Goal: Information Seeking & Learning: Learn about a topic

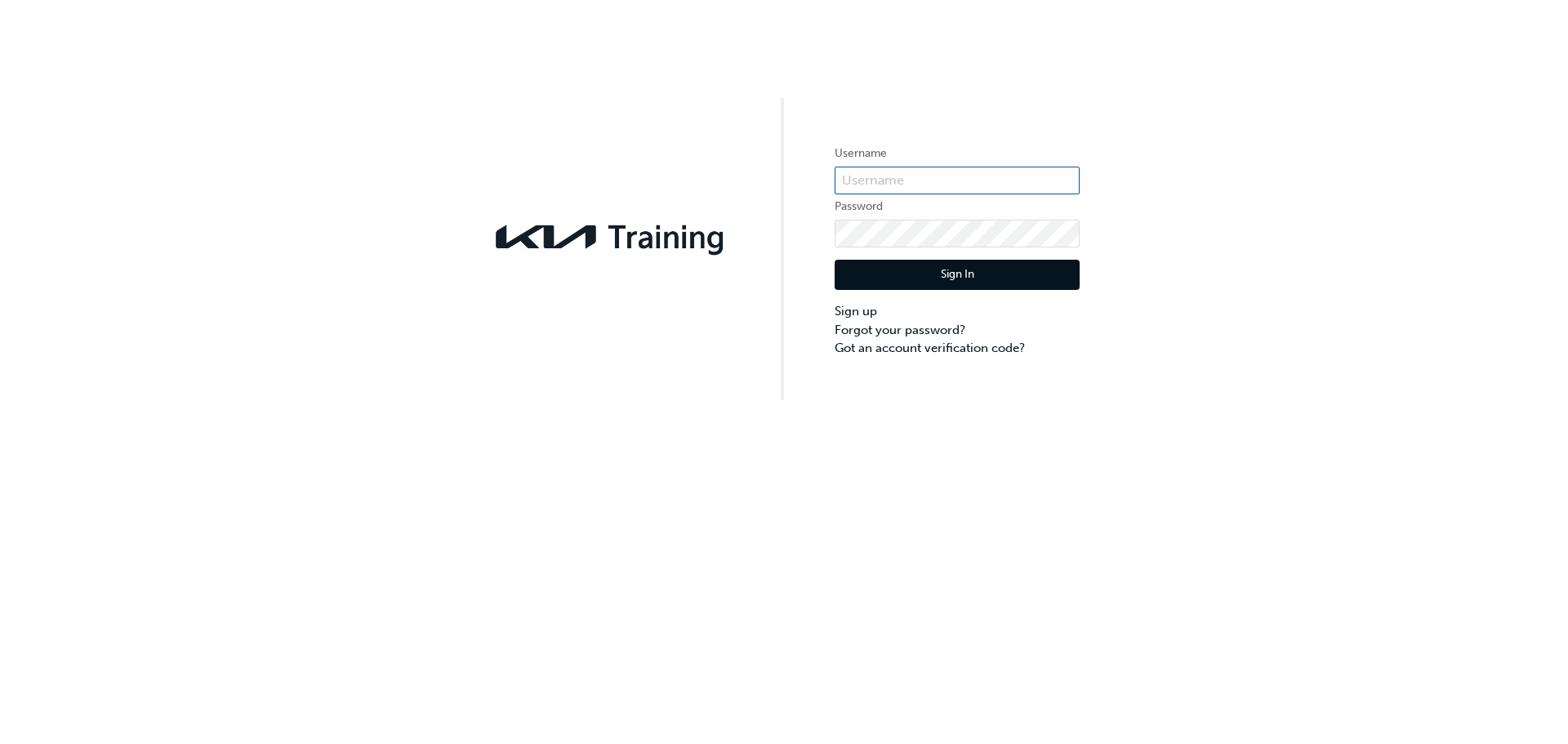
type input "KAU86109L9"
click at [981, 283] on button "Sign In" at bounding box center [957, 276] width 245 height 31
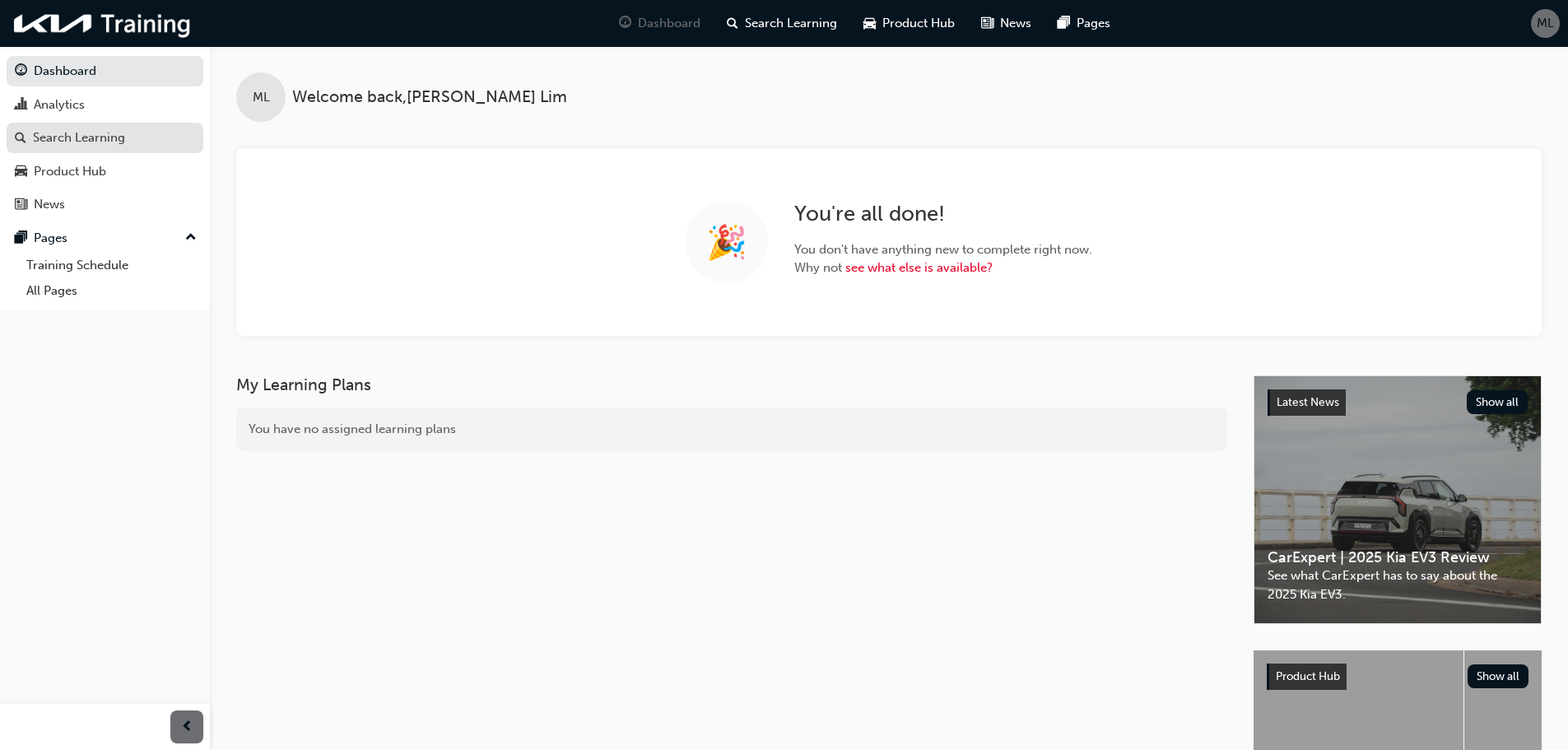
click at [54, 146] on div "Search Learning" at bounding box center [78, 138] width 92 height 19
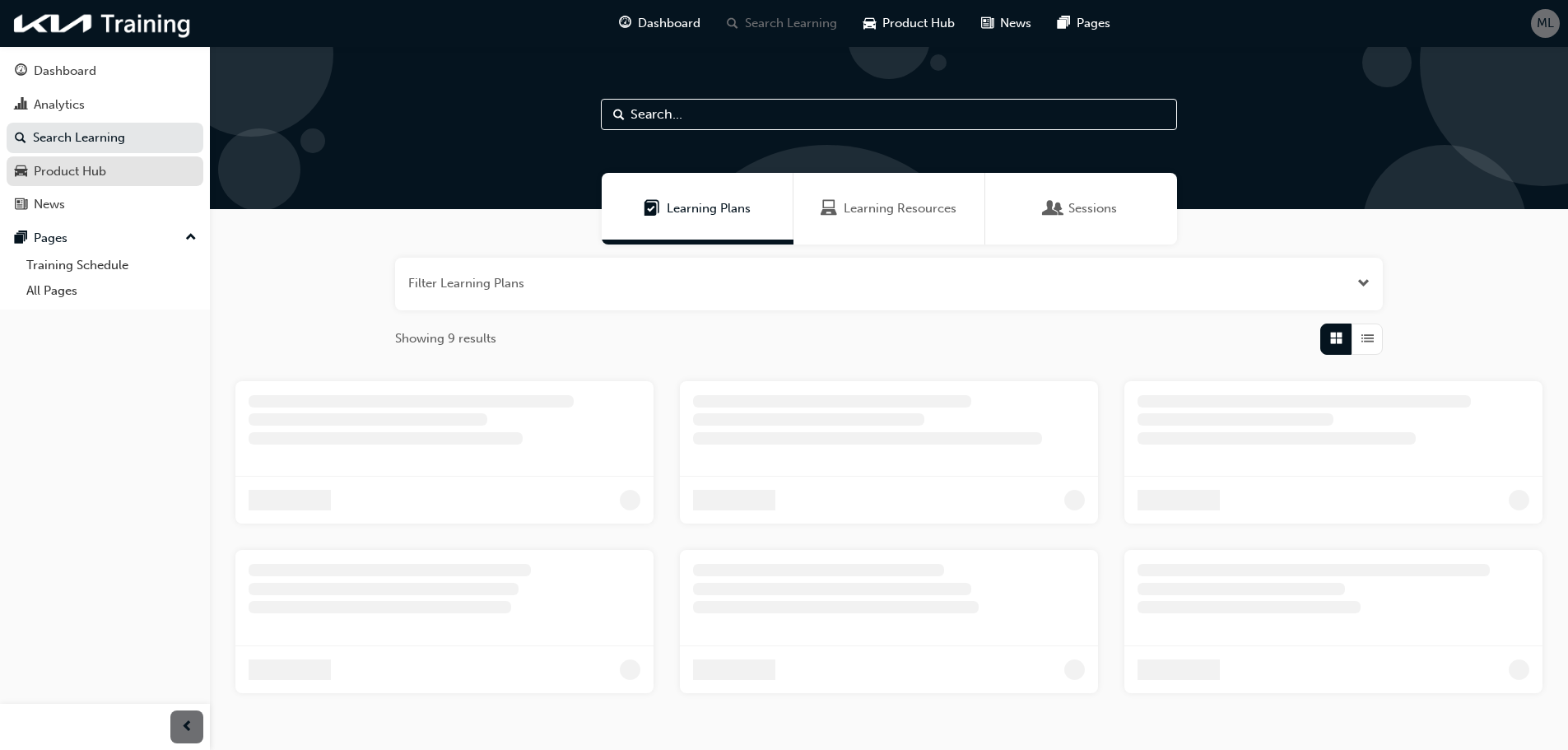
click at [51, 176] on div "Product Hub" at bounding box center [69, 171] width 72 height 19
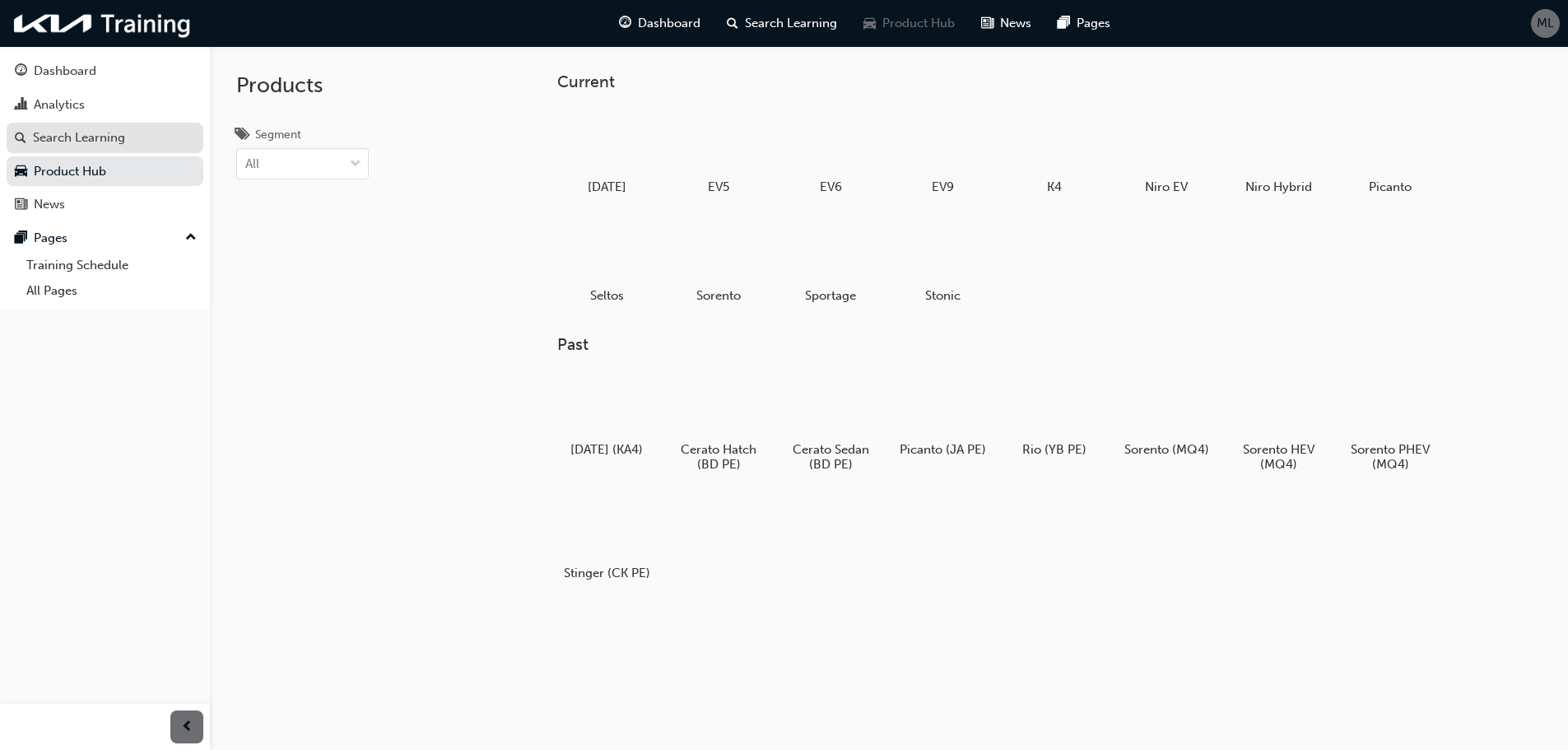
click at [98, 136] on div "Search Learning" at bounding box center [78, 138] width 92 height 19
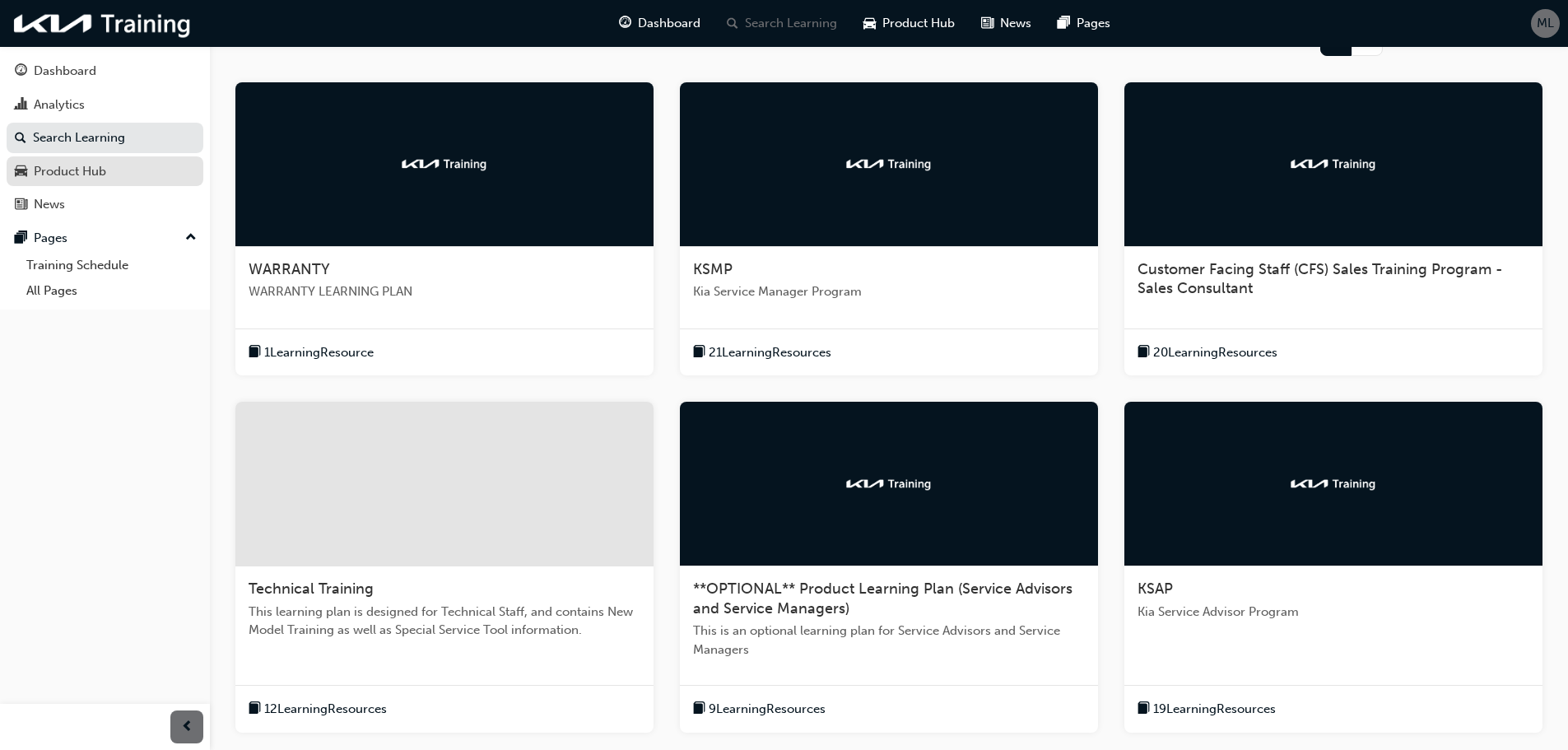
scroll to position [483, 0]
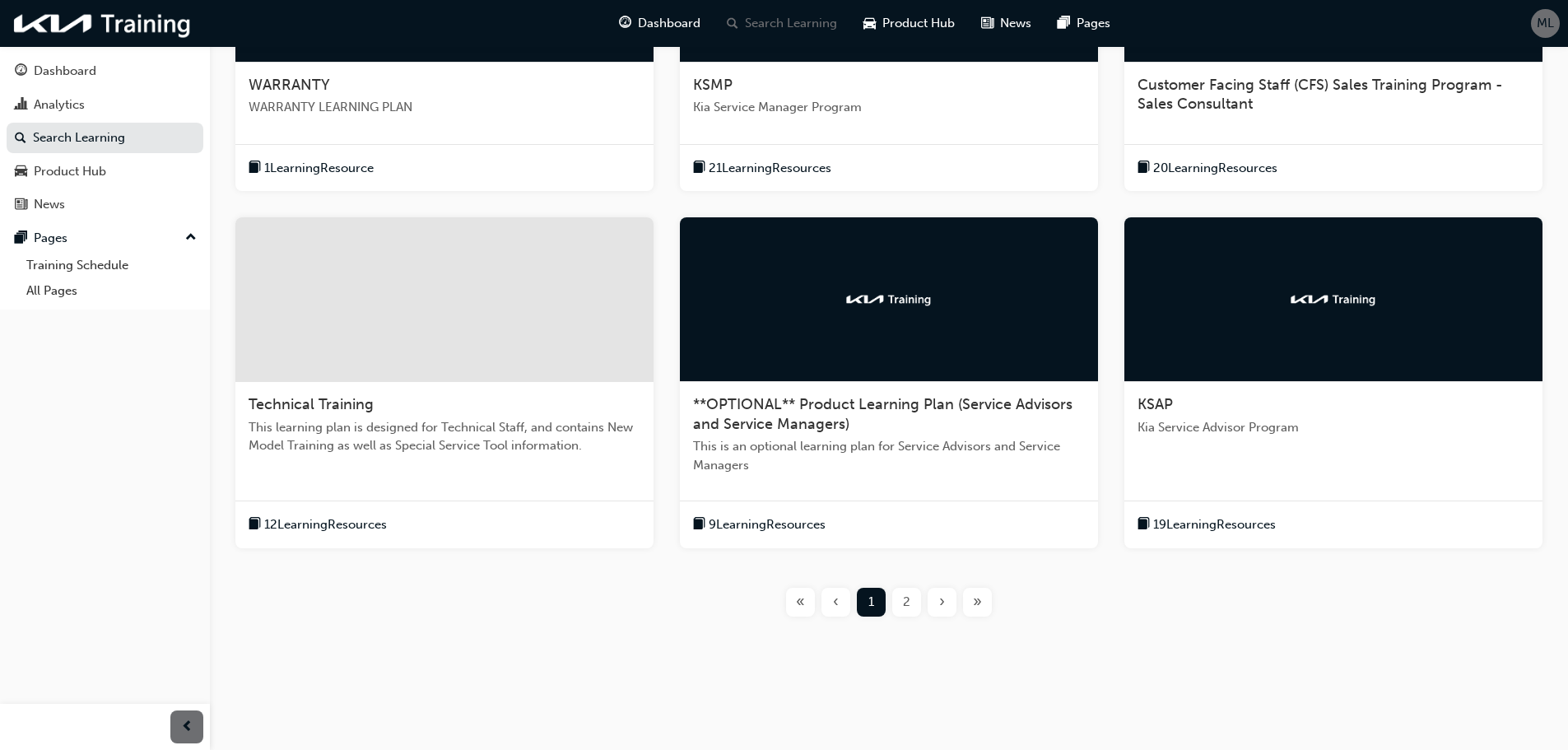
click at [902, 606] on div "2" at bounding box center [906, 602] width 29 height 29
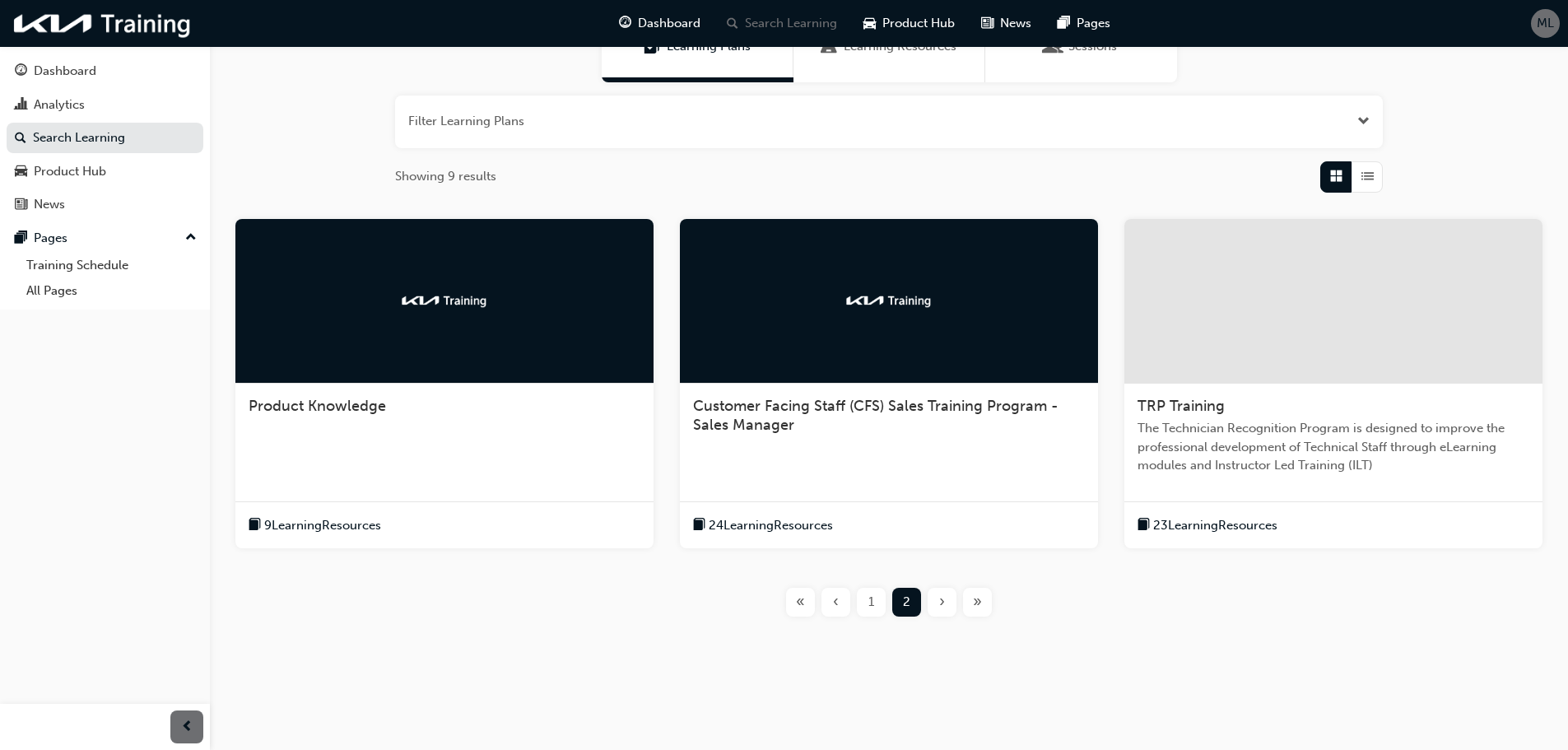
click at [876, 609] on div "1" at bounding box center [871, 602] width 29 height 29
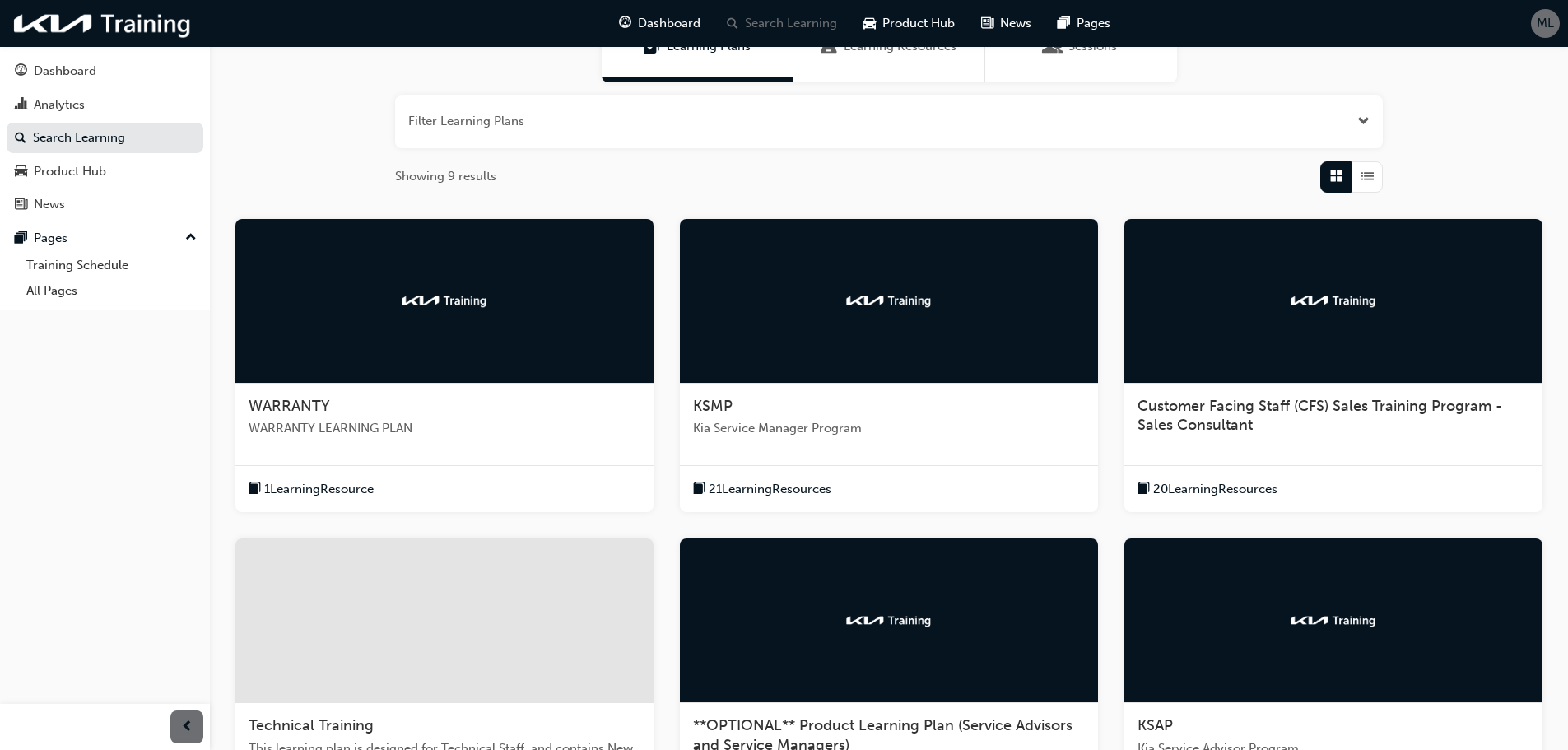
click at [1256, 424] on div "Customer Facing Staff (CFS) Sales Training Program - Sales Consultant" at bounding box center [1334, 416] width 392 height 39
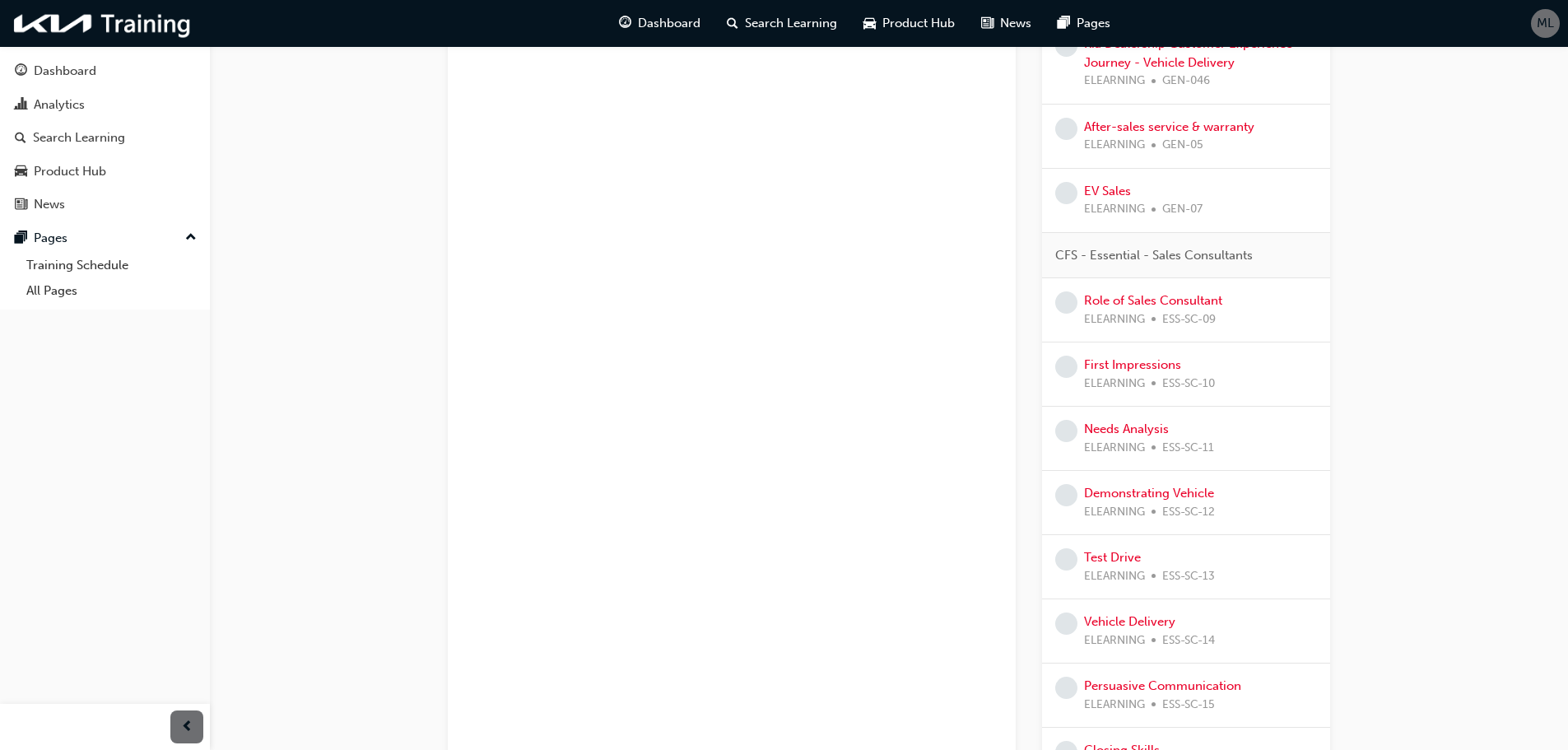
scroll to position [905, 0]
